Goal: Information Seeking & Learning: Learn about a topic

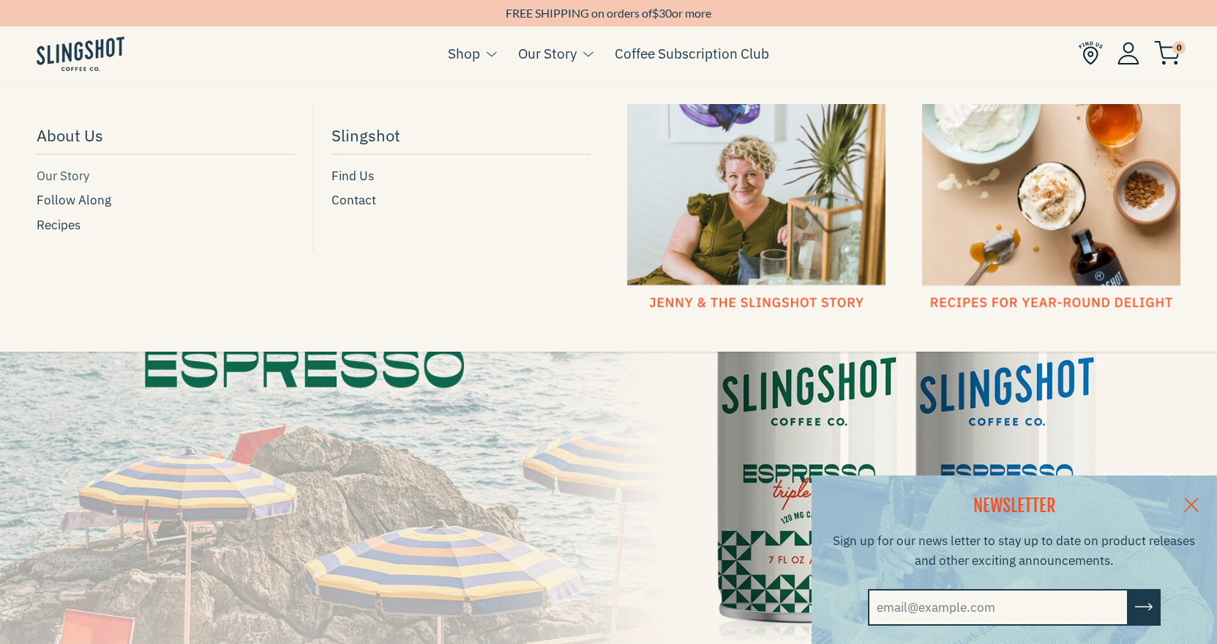
click at [69, 181] on span "Our Story" at bounding box center [63, 176] width 53 height 20
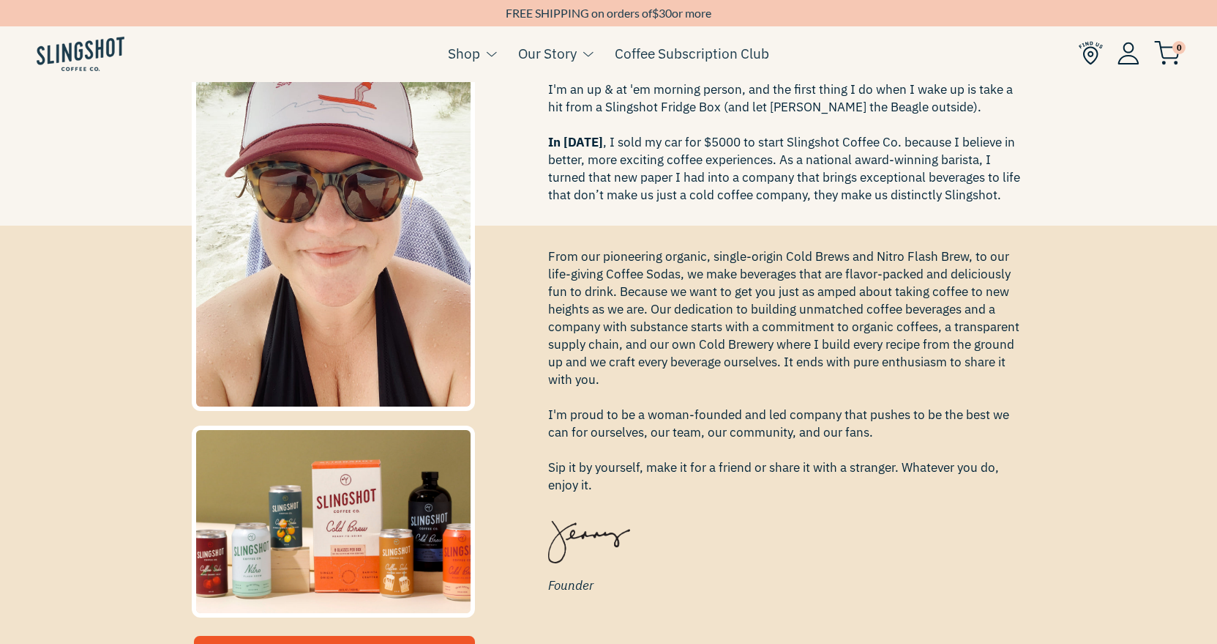
scroll to position [366, 0]
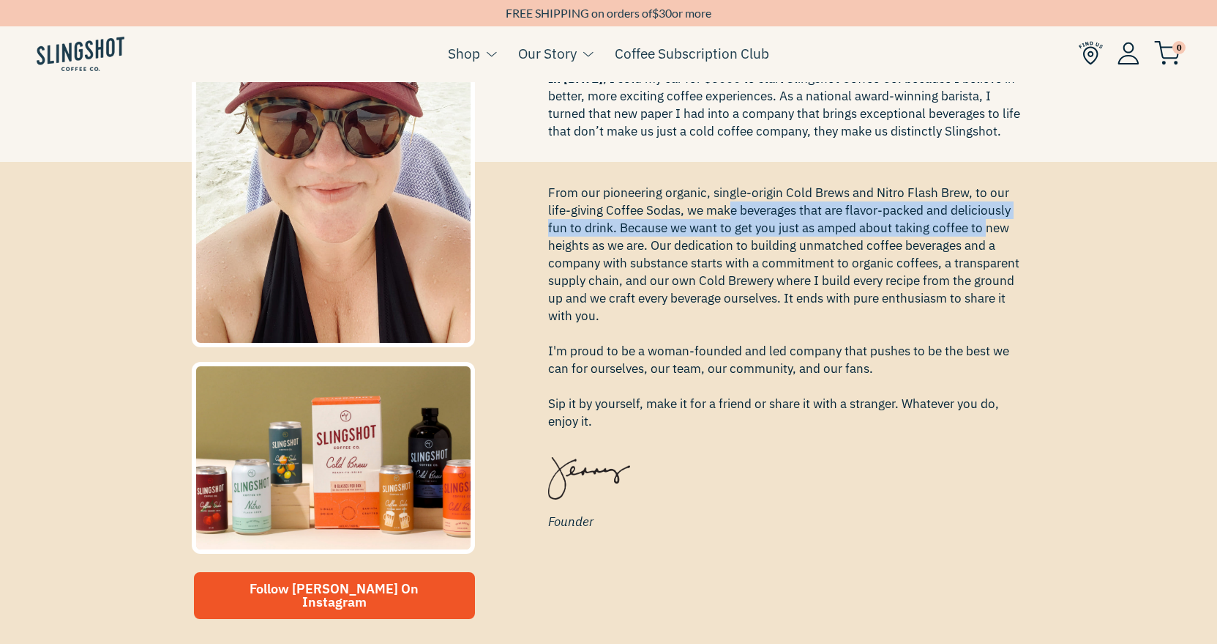
drag, startPoint x: 731, startPoint y: 203, endPoint x: 985, endPoint y: 227, distance: 254.5
click at [985, 227] on span "From our pioneering organic, single-origin Cold Brews and Nitro Flash Brew, to …" at bounding box center [787, 307] width 478 height 246
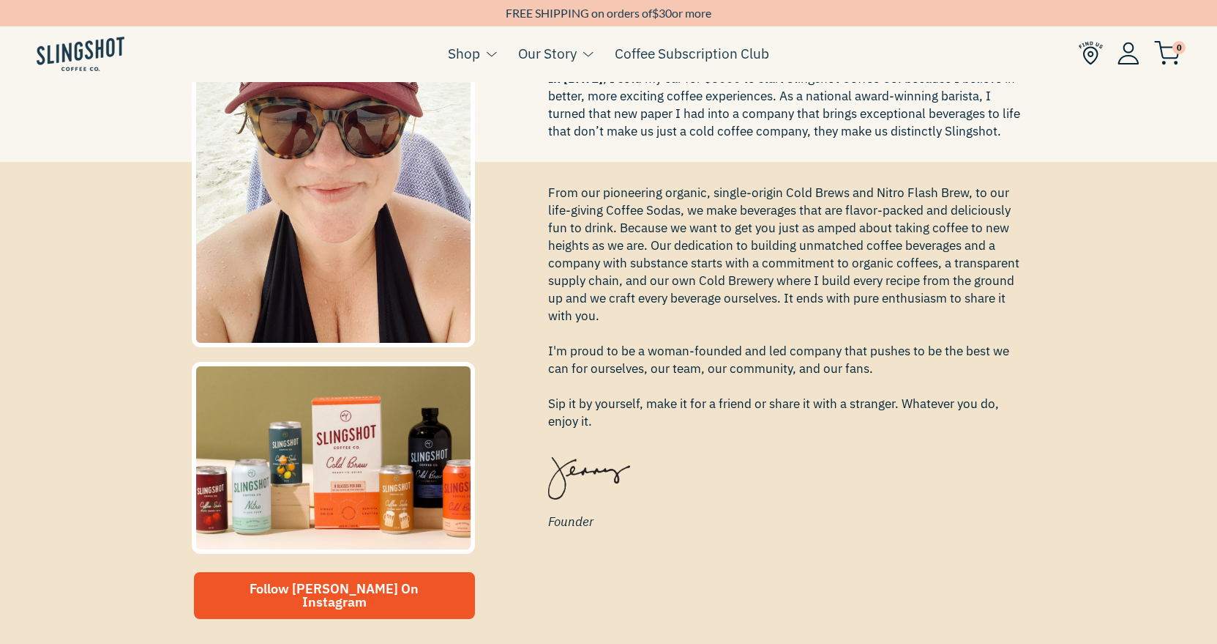
click at [851, 266] on span "From our pioneering organic, single-origin Cold Brews and Nitro Flash Brew, to …" at bounding box center [787, 307] width 478 height 246
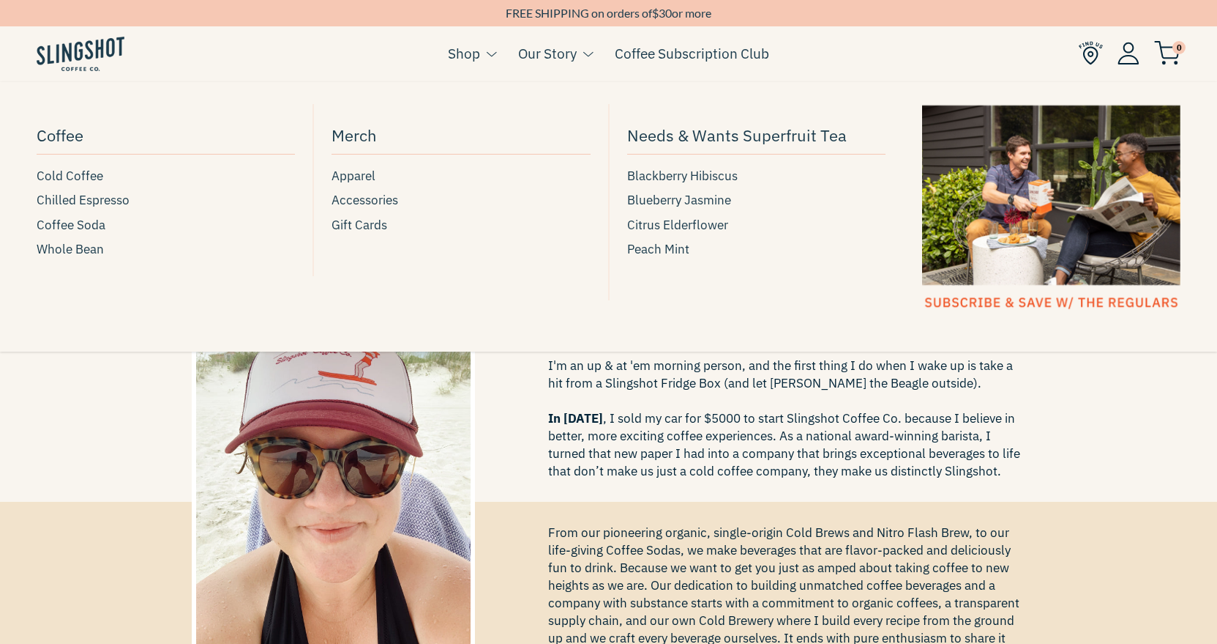
scroll to position [0, 0]
